Goal: Information Seeking & Learning: Learn about a topic

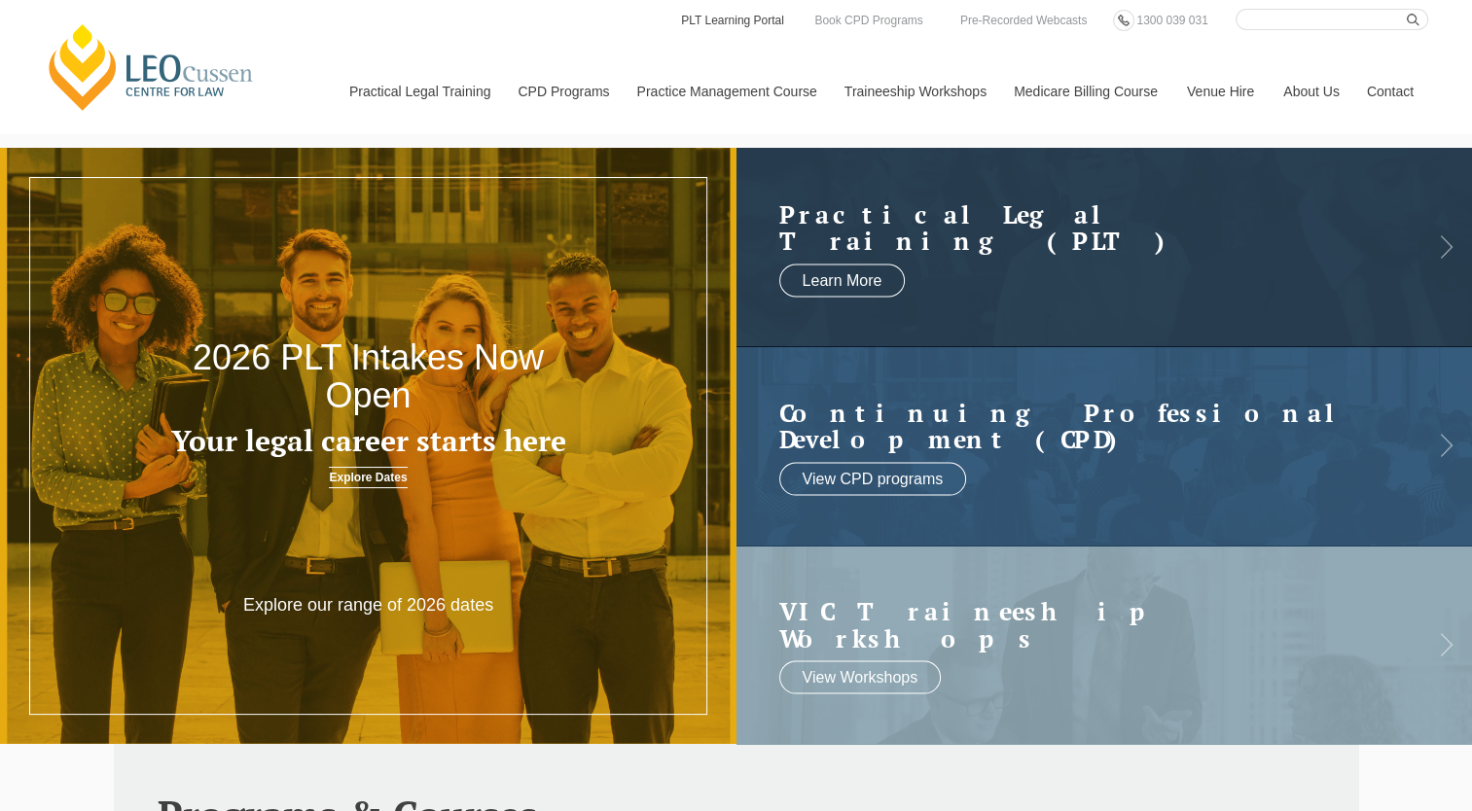
click at [720, 22] on link "PLT Learning Portal" at bounding box center [732, 20] width 107 height 21
click at [774, 18] on link "PLT Learning Portal" at bounding box center [732, 20] width 107 height 21
